Goal: Transaction & Acquisition: Purchase product/service

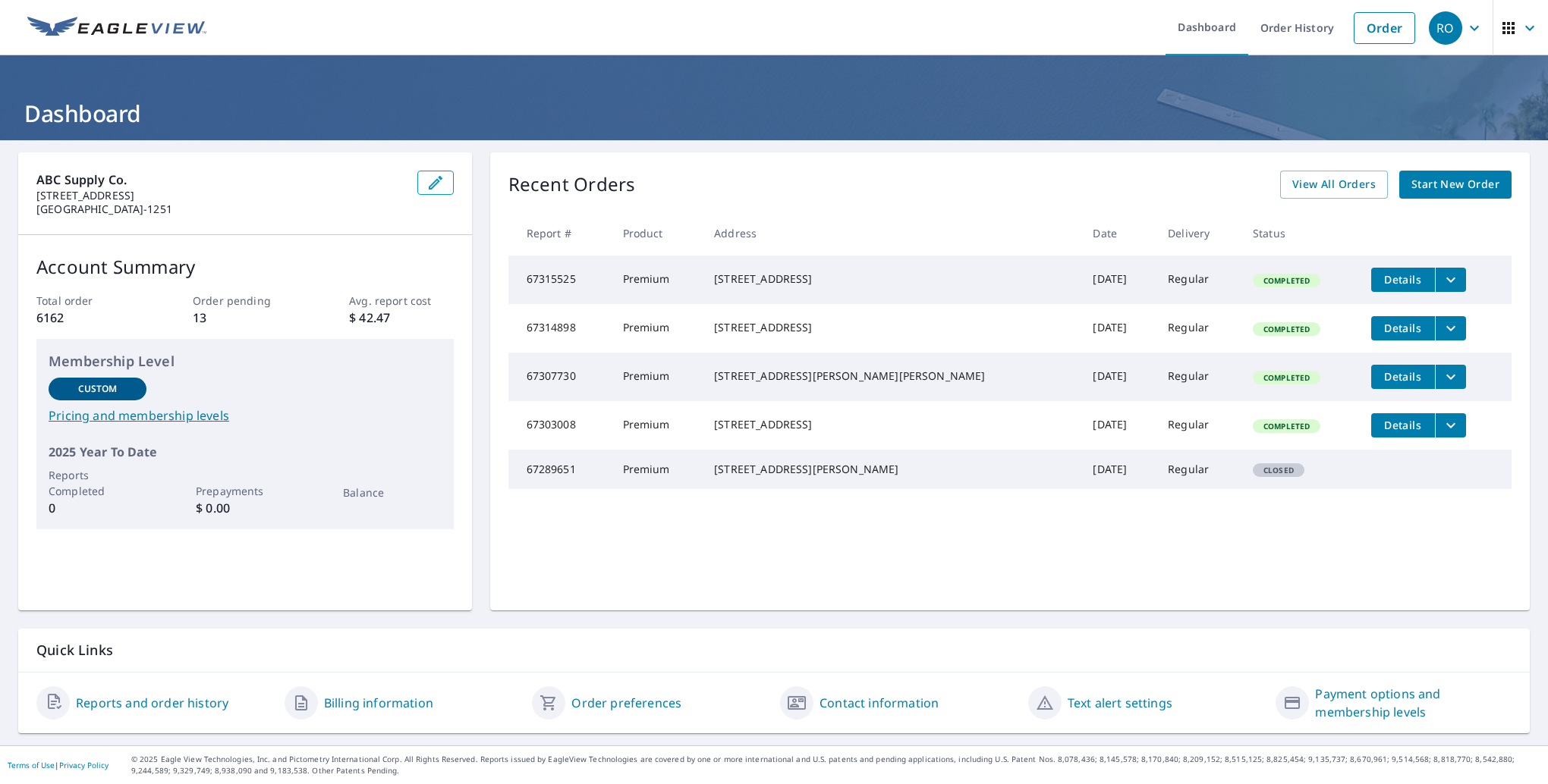
click at [1442, 185] on span "Start New Order" at bounding box center [1456, 185] width 88 height 19
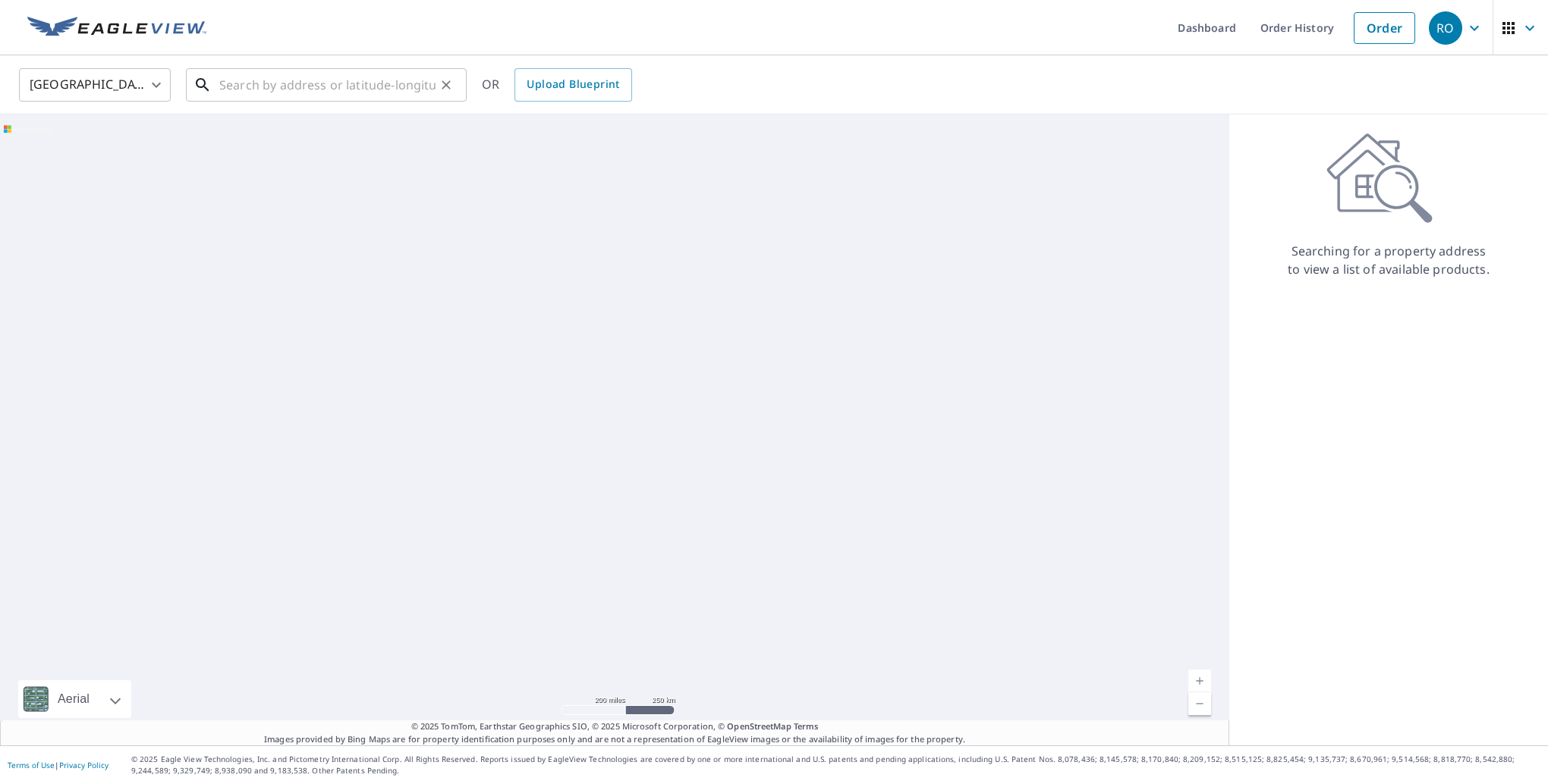
click at [336, 81] on input "text" at bounding box center [327, 85] width 216 height 42
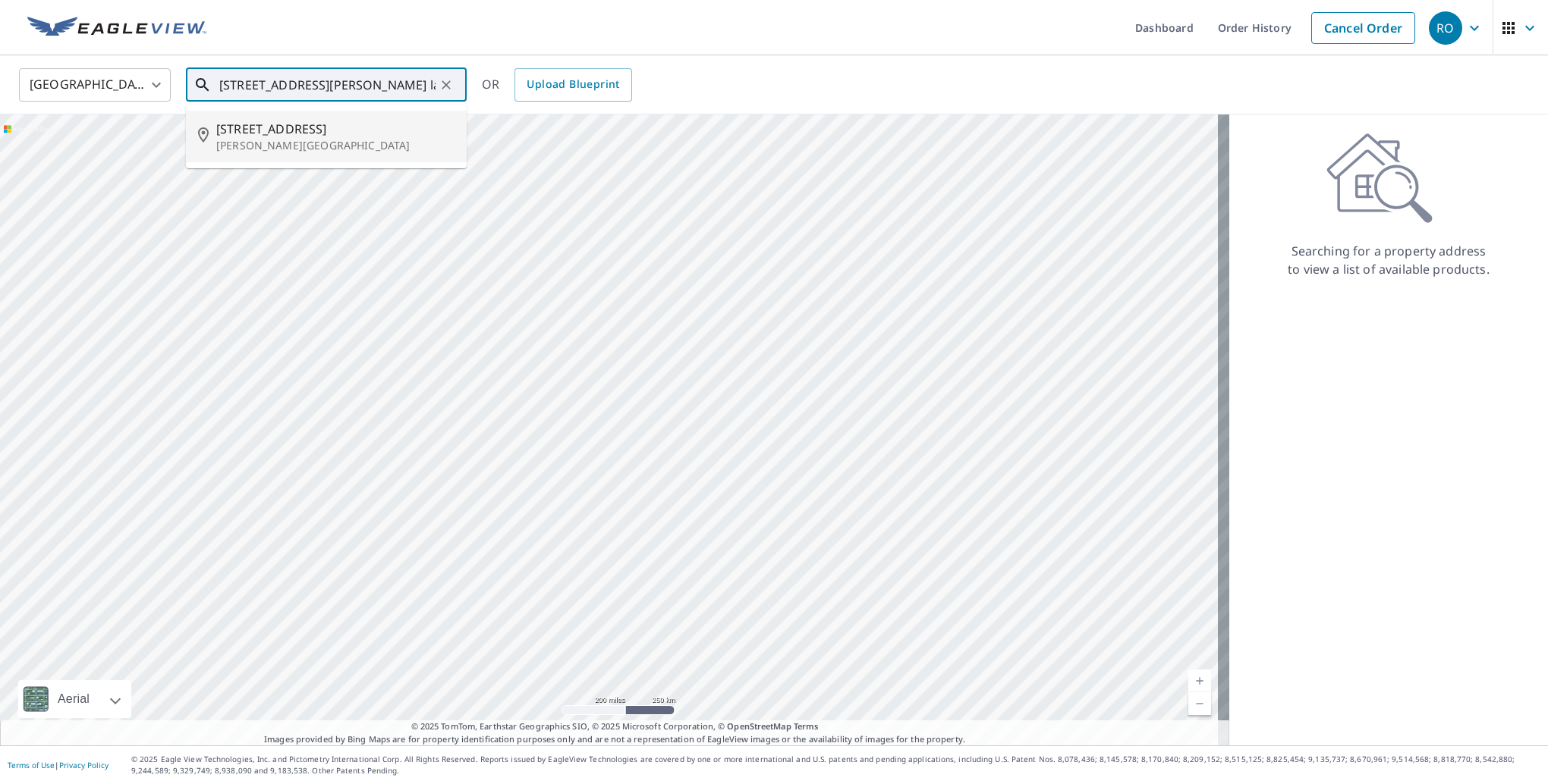
click at [252, 135] on span "[STREET_ADDRESS]" at bounding box center [336, 129] width 239 height 18
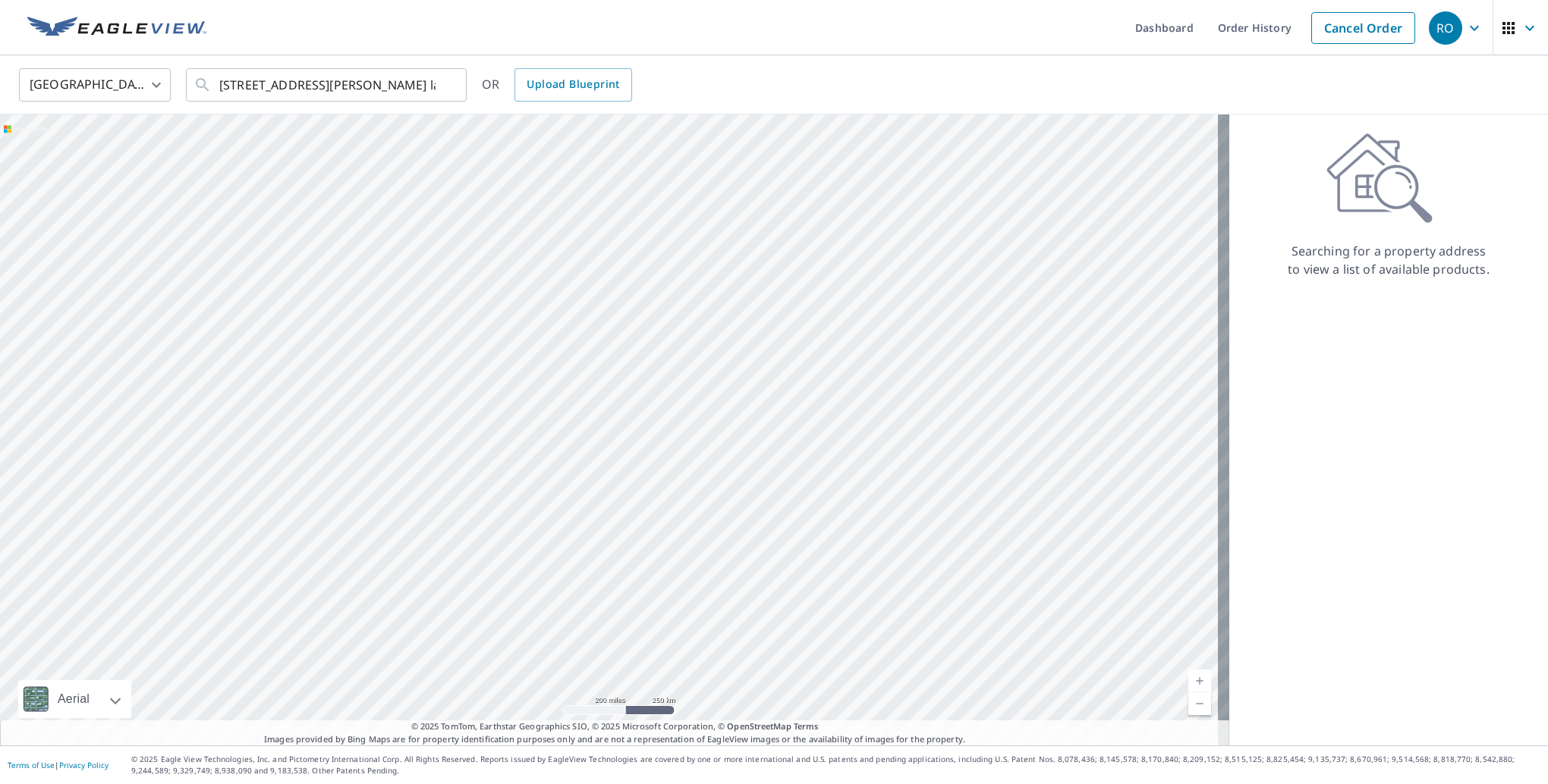
type input "[STREET_ADDRESS][PERSON_NAME]"
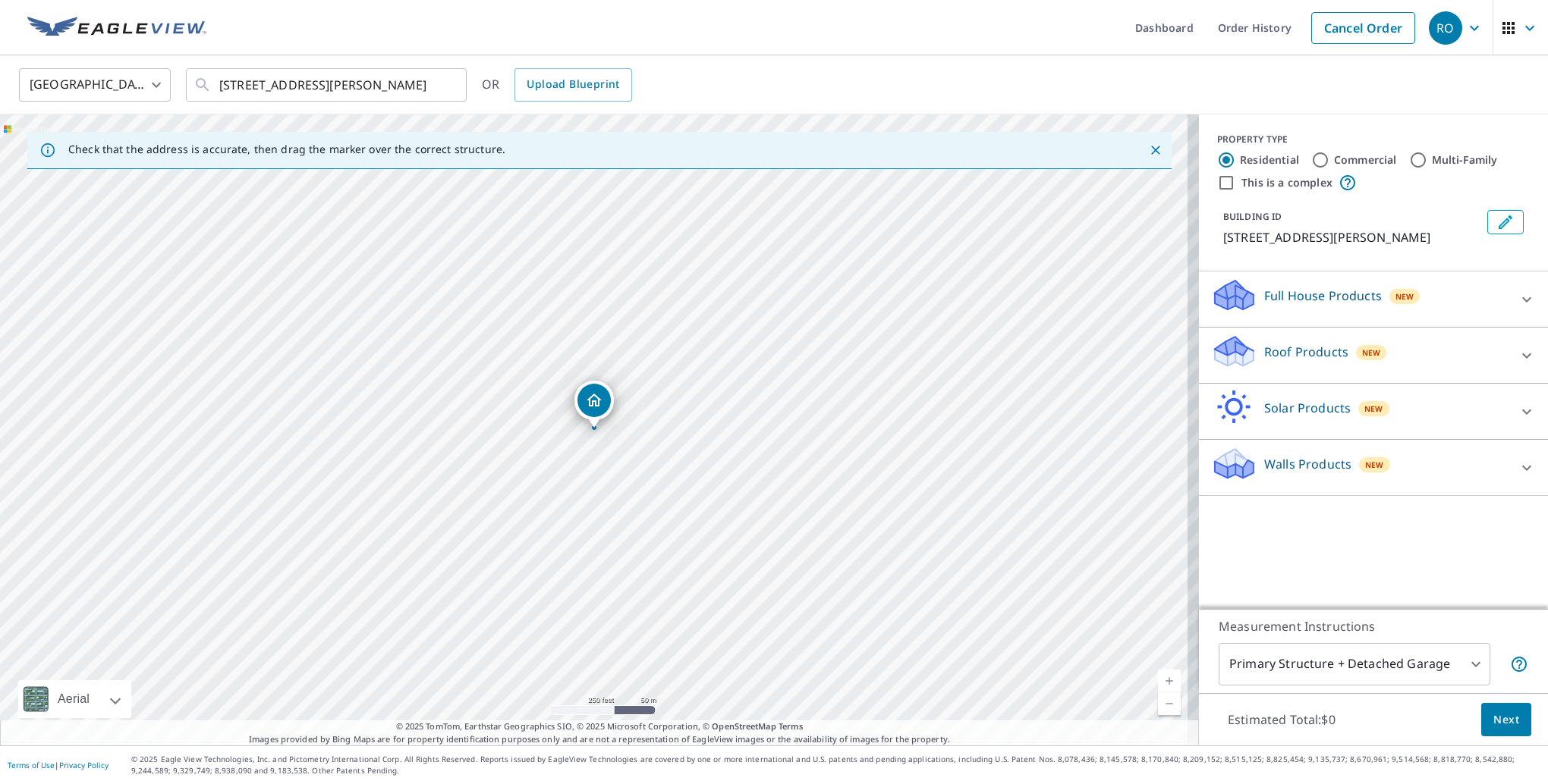
click at [795, 75] on div "[GEOGRAPHIC_DATA] [GEOGRAPHIC_DATA] ​ [STREET_ADDRESS][PERSON_NAME] ​ OR Upload…" at bounding box center [769, 85] width 1523 height 35
click at [1306, 353] on p "Roof Products" at bounding box center [1306, 352] width 84 height 18
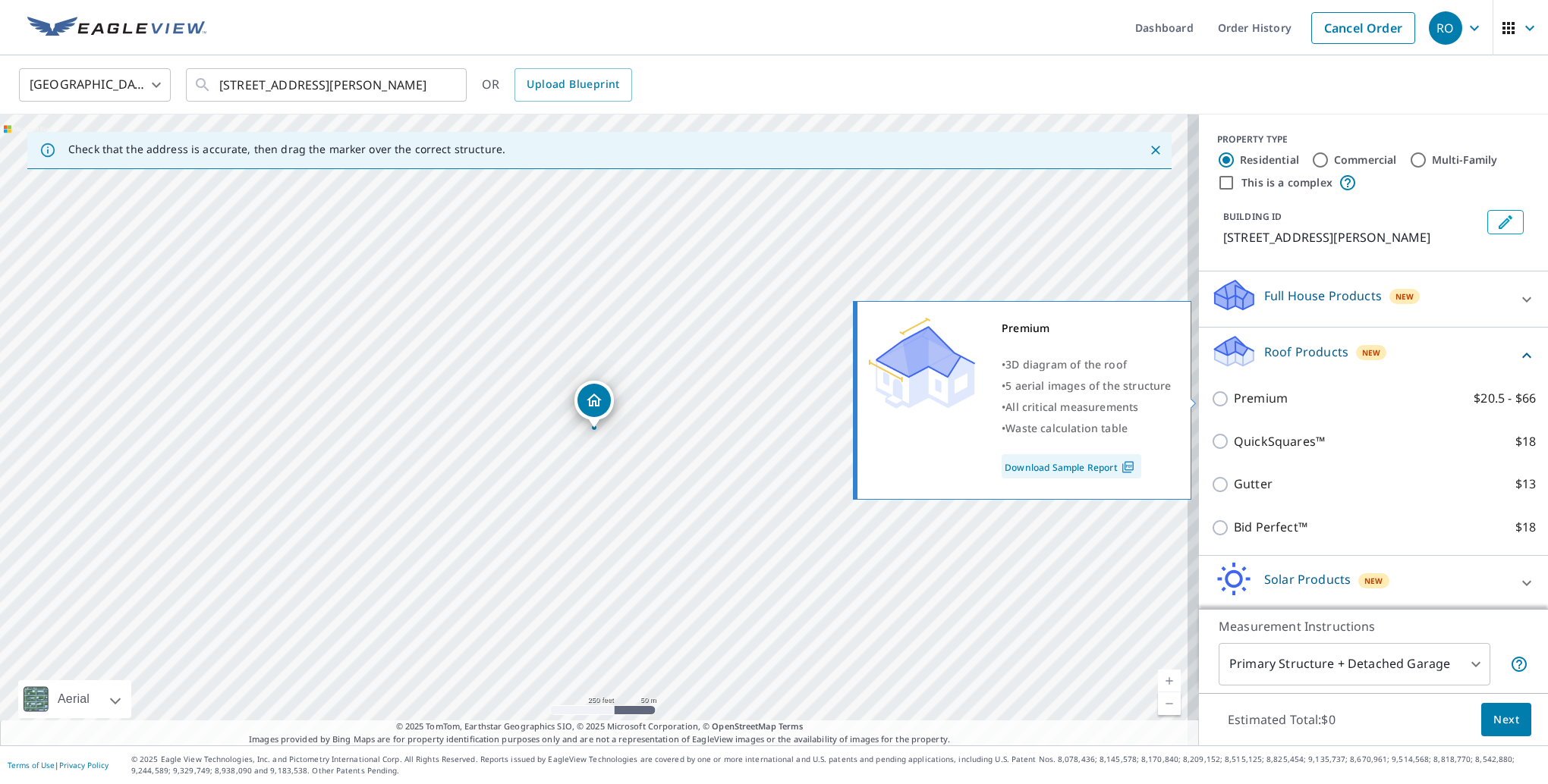
click at [1253, 403] on p "Premium" at bounding box center [1261, 399] width 54 height 19
click at [1234, 403] on input "Premium $20.5 - $66" at bounding box center [1223, 399] width 23 height 18
checkbox input "true"
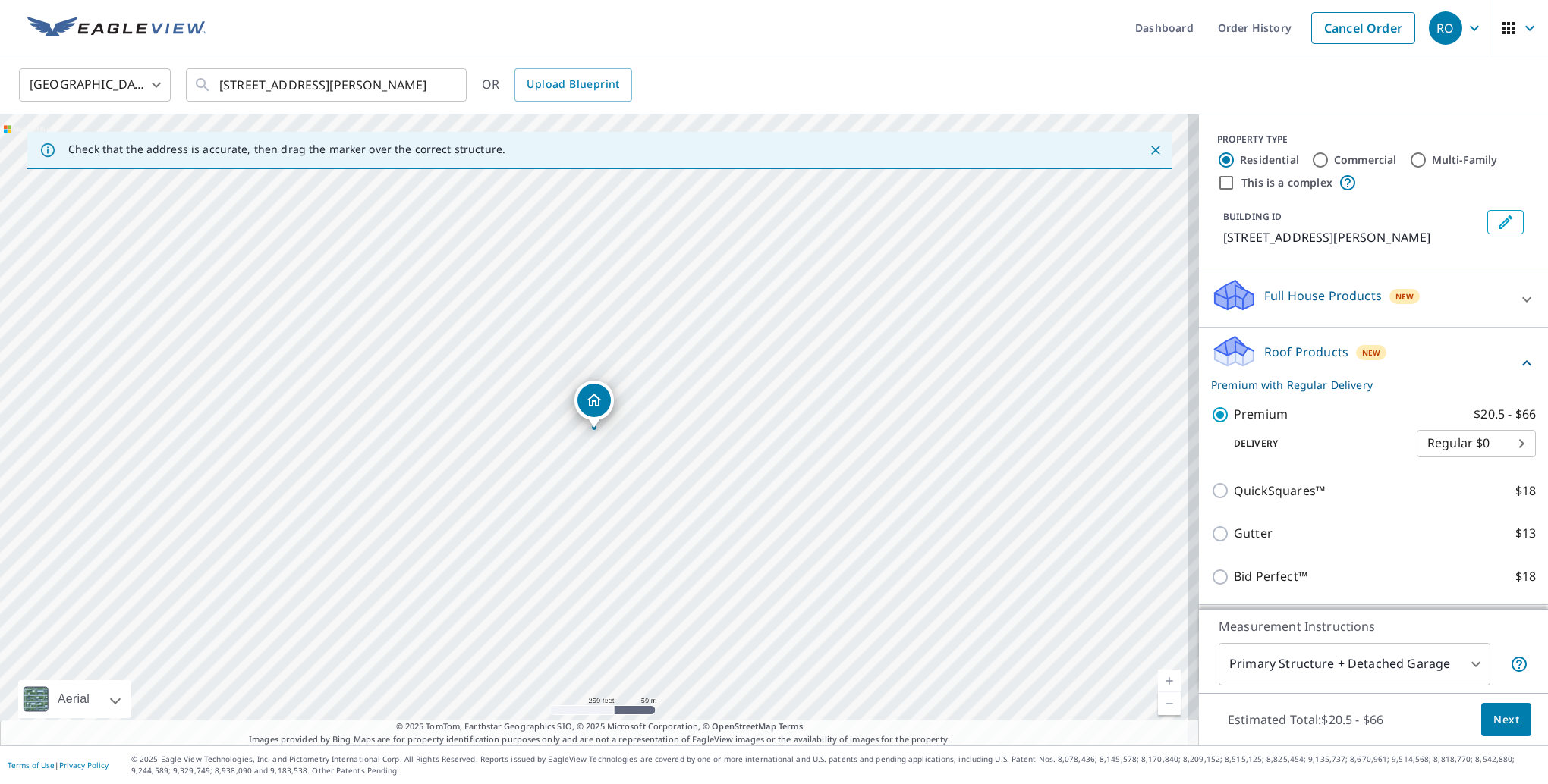
click at [1467, 442] on body "RO RO Dashboard Order History Cancel Order RO [GEOGRAPHIC_DATA] [GEOGRAPHIC_DAT…" at bounding box center [774, 392] width 1548 height 784
click at [1445, 500] on li "3 Hour $30" at bounding box center [1453, 497] width 119 height 27
type input "7"
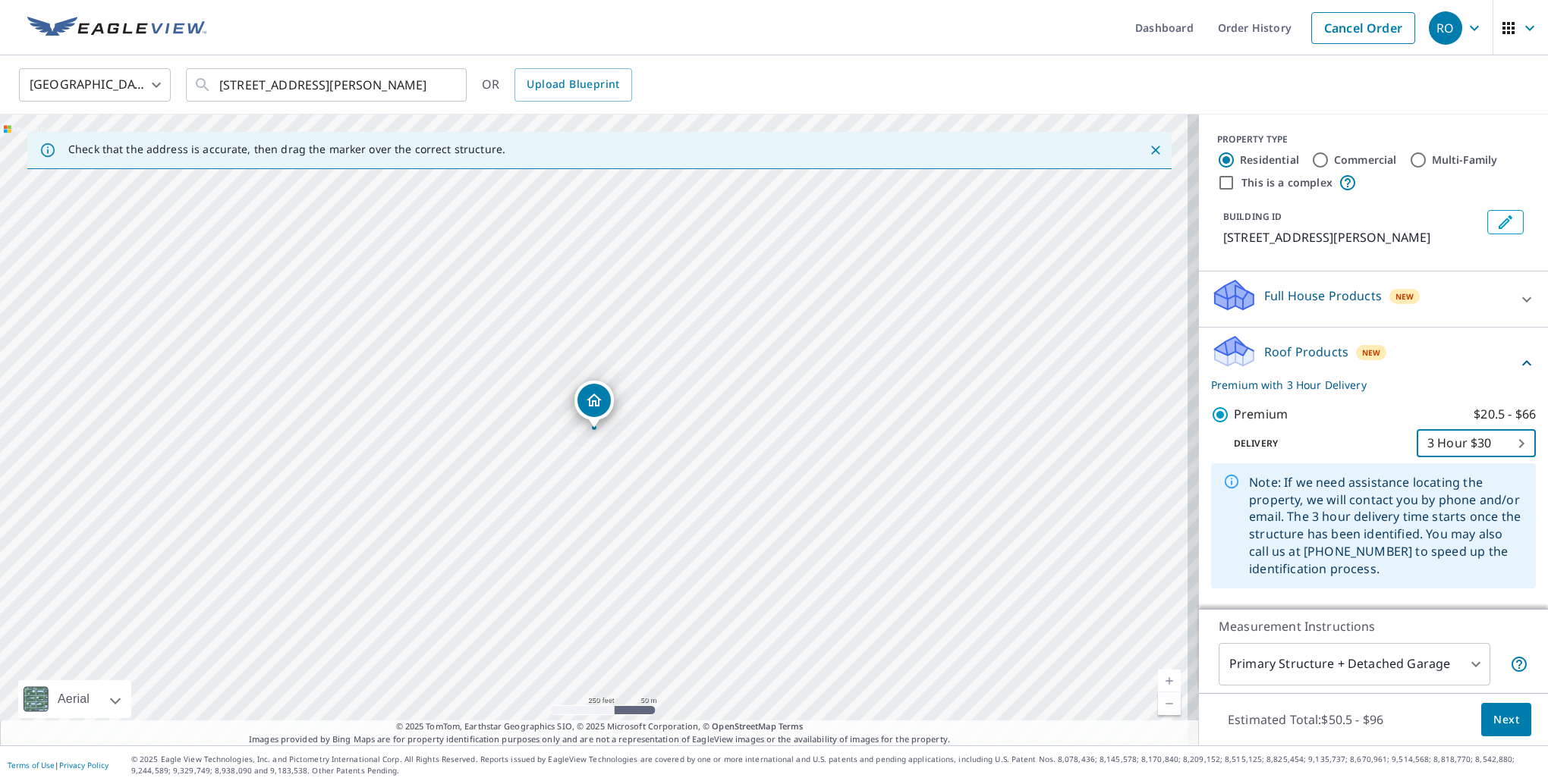
click at [1496, 722] on span "Next" at bounding box center [1506, 720] width 26 height 19
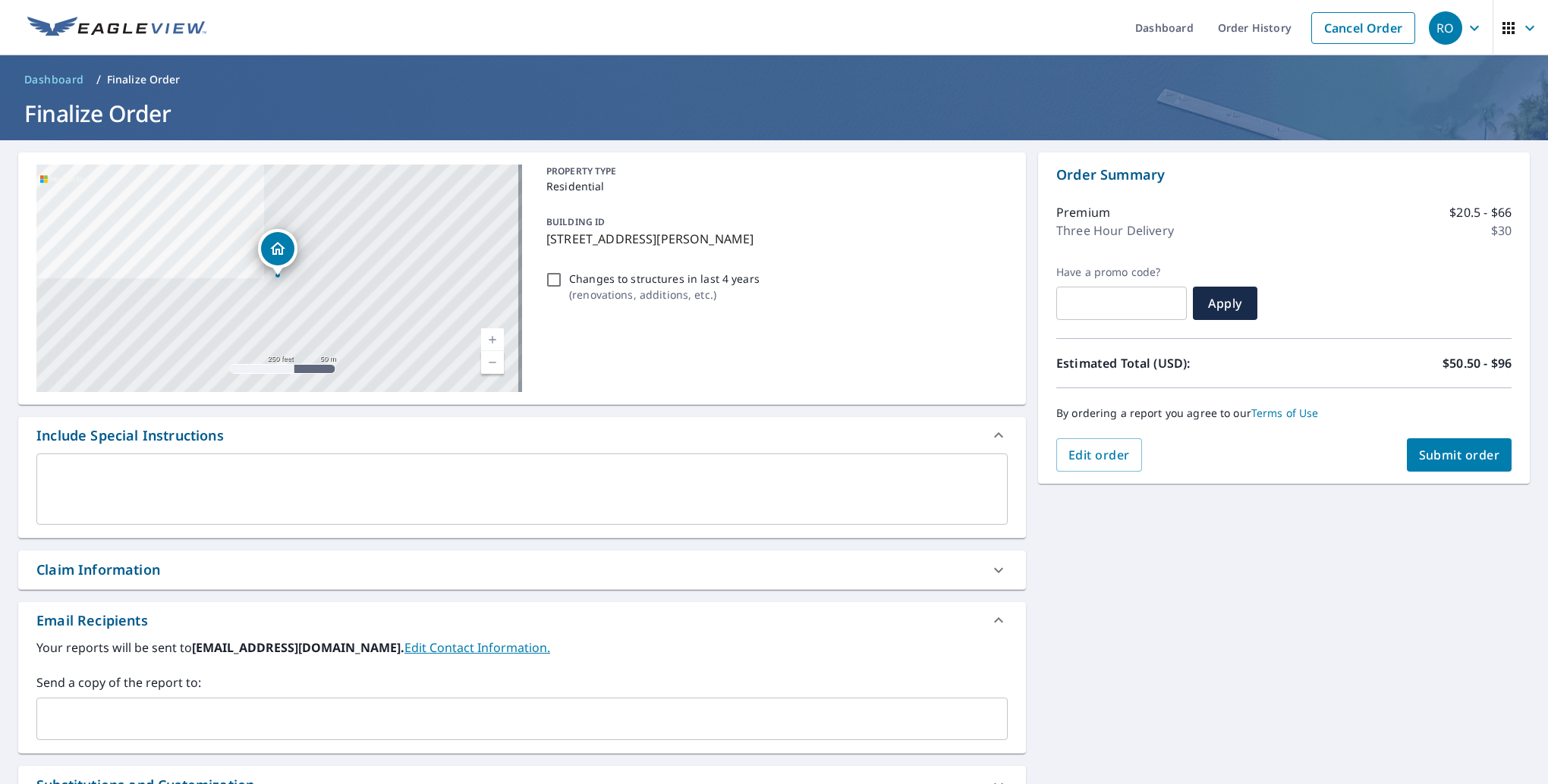
click at [193, 709] on input "text" at bounding box center [510, 719] width 935 height 28
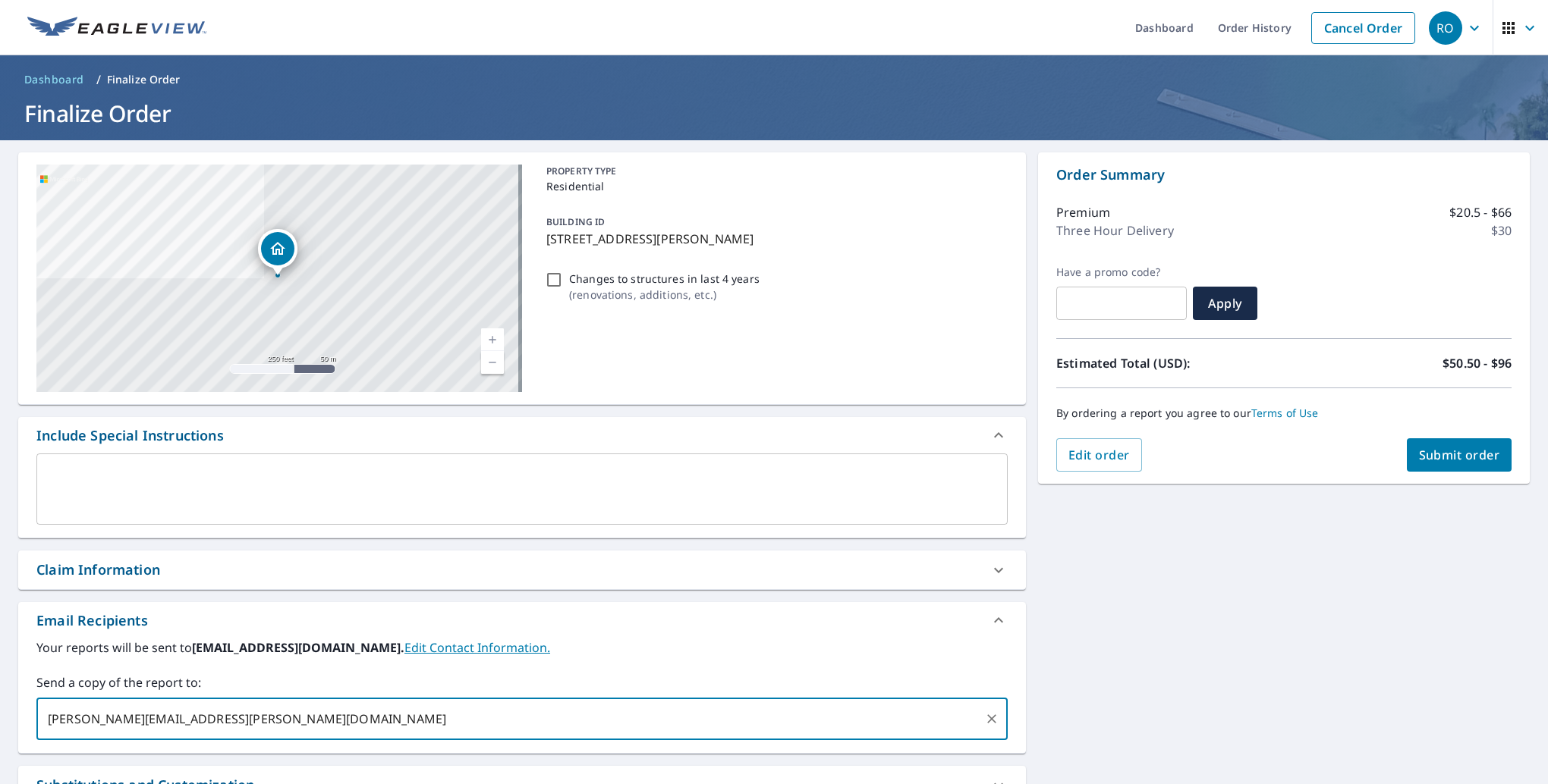
type input "[PERSON_NAME][EMAIL_ADDRESS][PERSON_NAME][DOMAIN_NAME]"
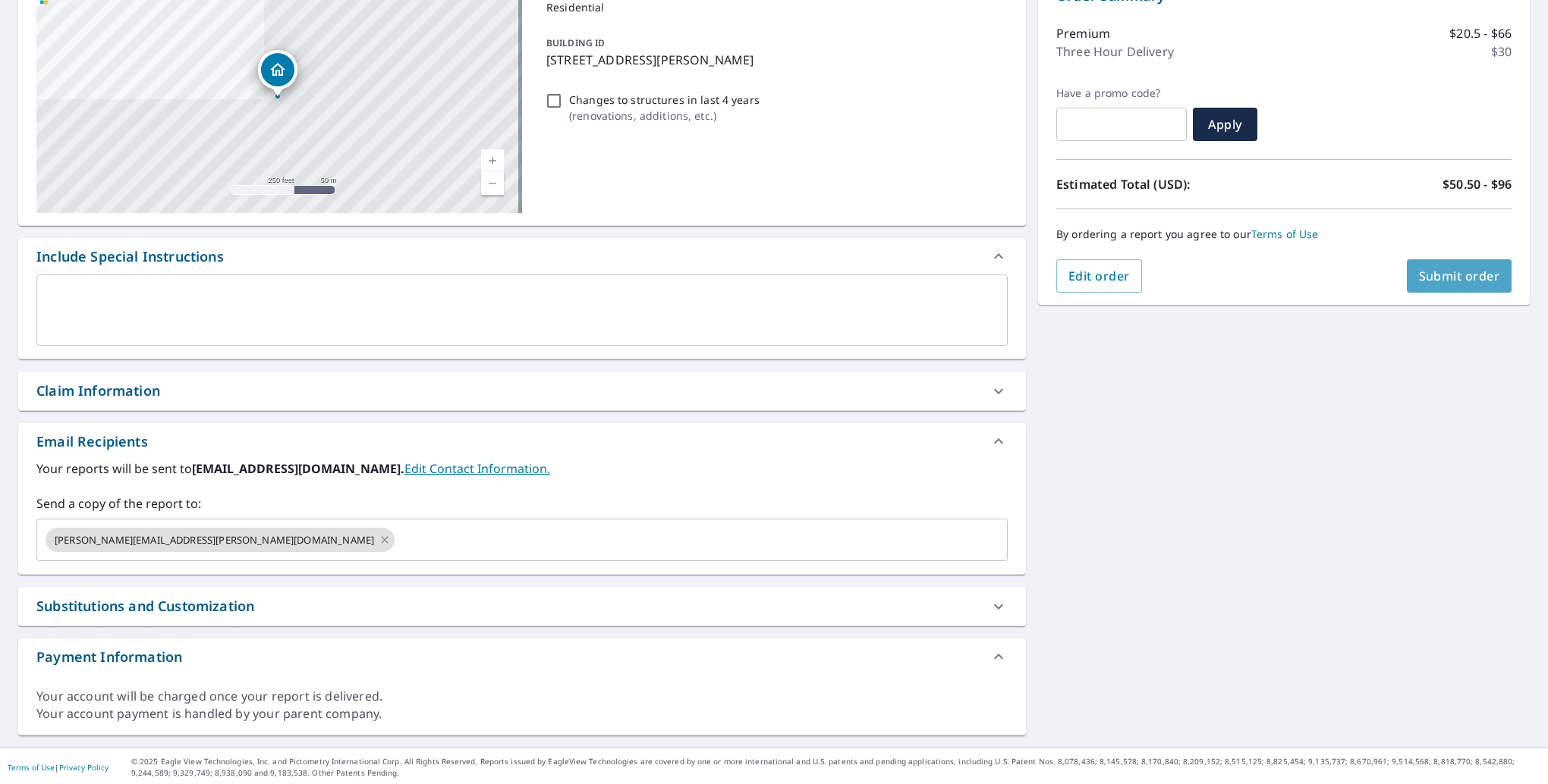
click at [1429, 284] on button "Submit order" at bounding box center [1459, 275] width 105 height 33
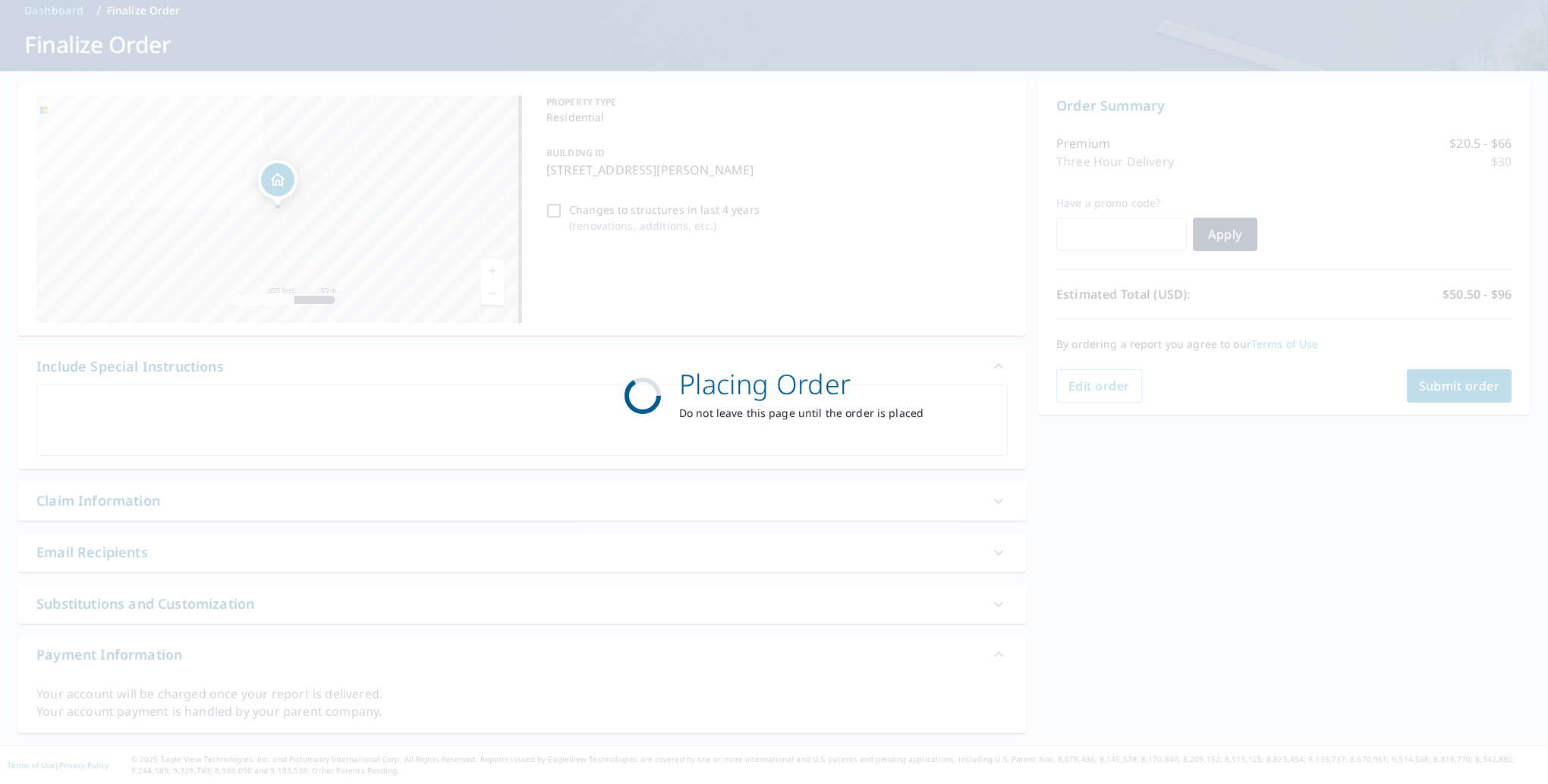
scroll to position [67, 0]
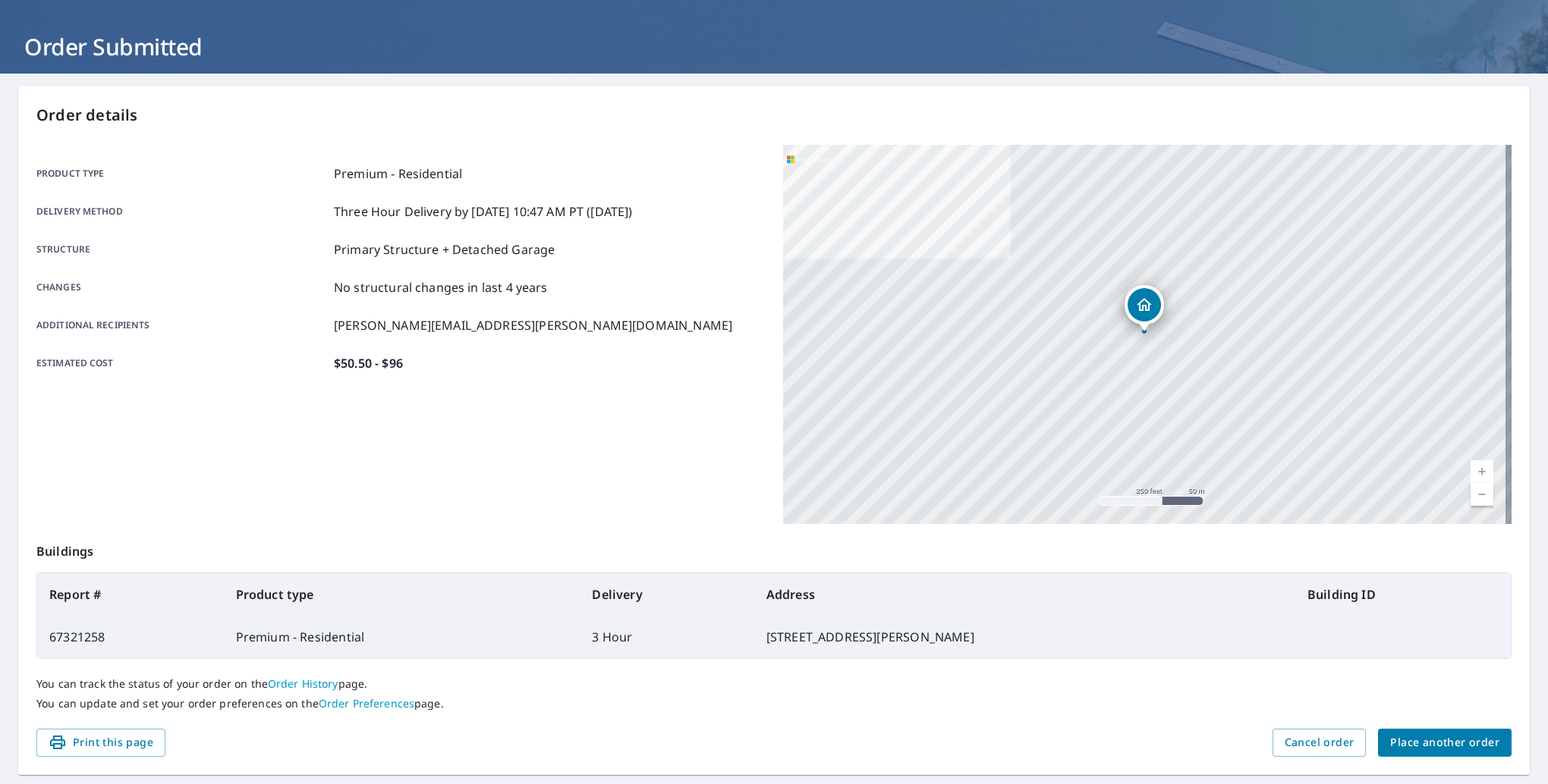
click at [1451, 739] on span "Place another order" at bounding box center [1445, 742] width 109 height 19
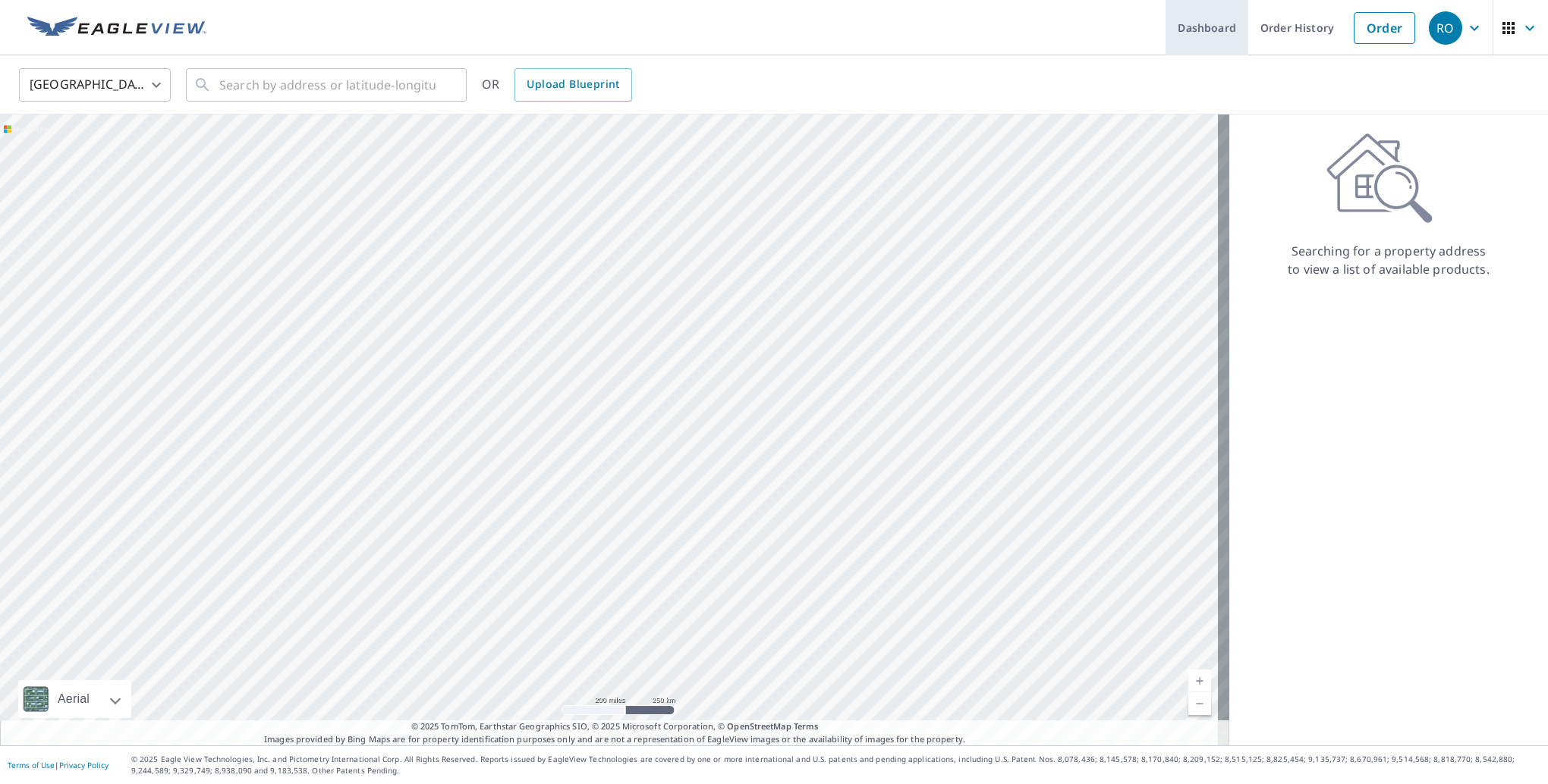
click at [1215, 31] on link "Dashboard" at bounding box center [1206, 28] width 82 height 55
